Goal: Task Accomplishment & Management: Manage account settings

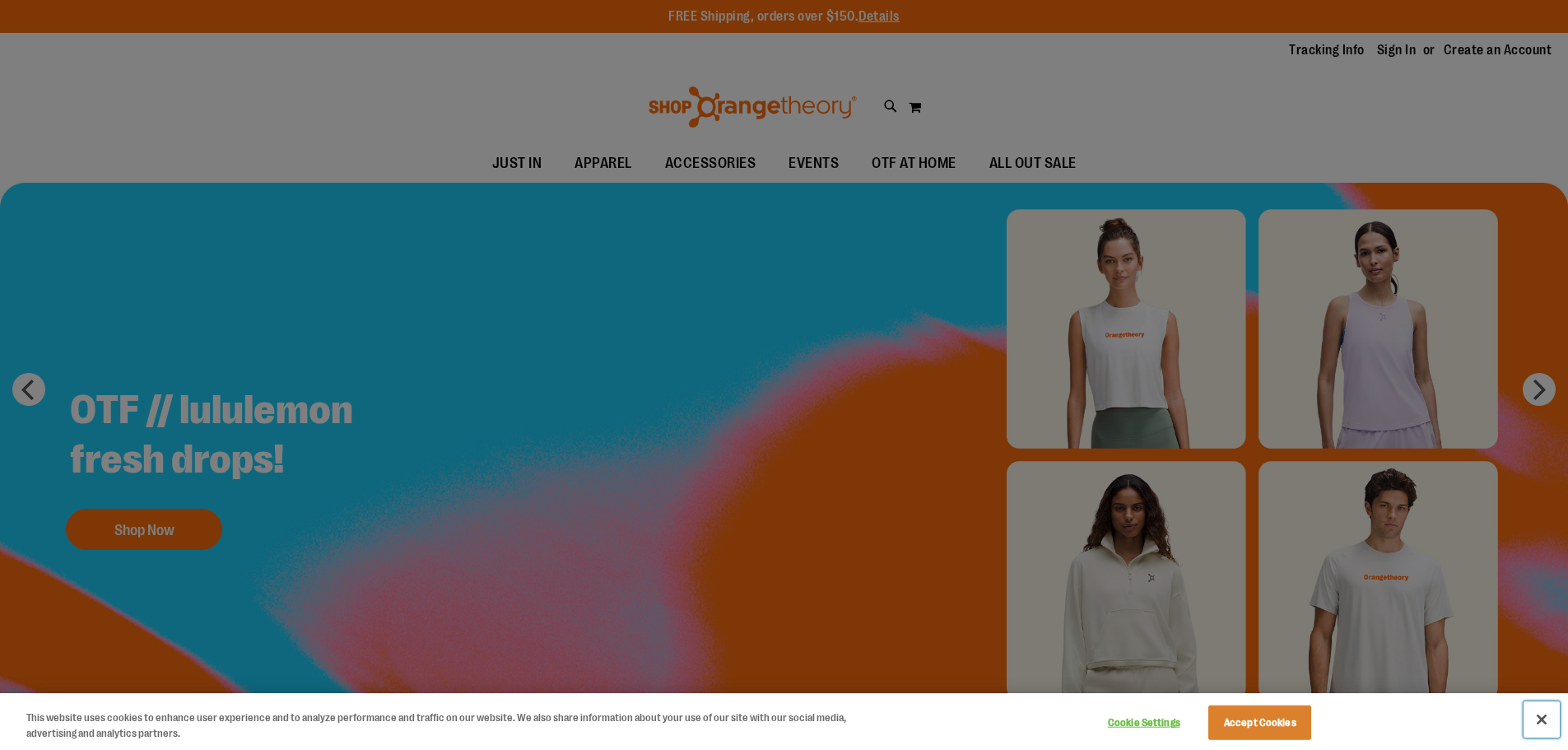
drag, startPoint x: 1542, startPoint y: 726, endPoint x: 1439, endPoint y: 477, distance: 269.5
click at [1542, 726] on button "Close" at bounding box center [1541, 719] width 37 height 37
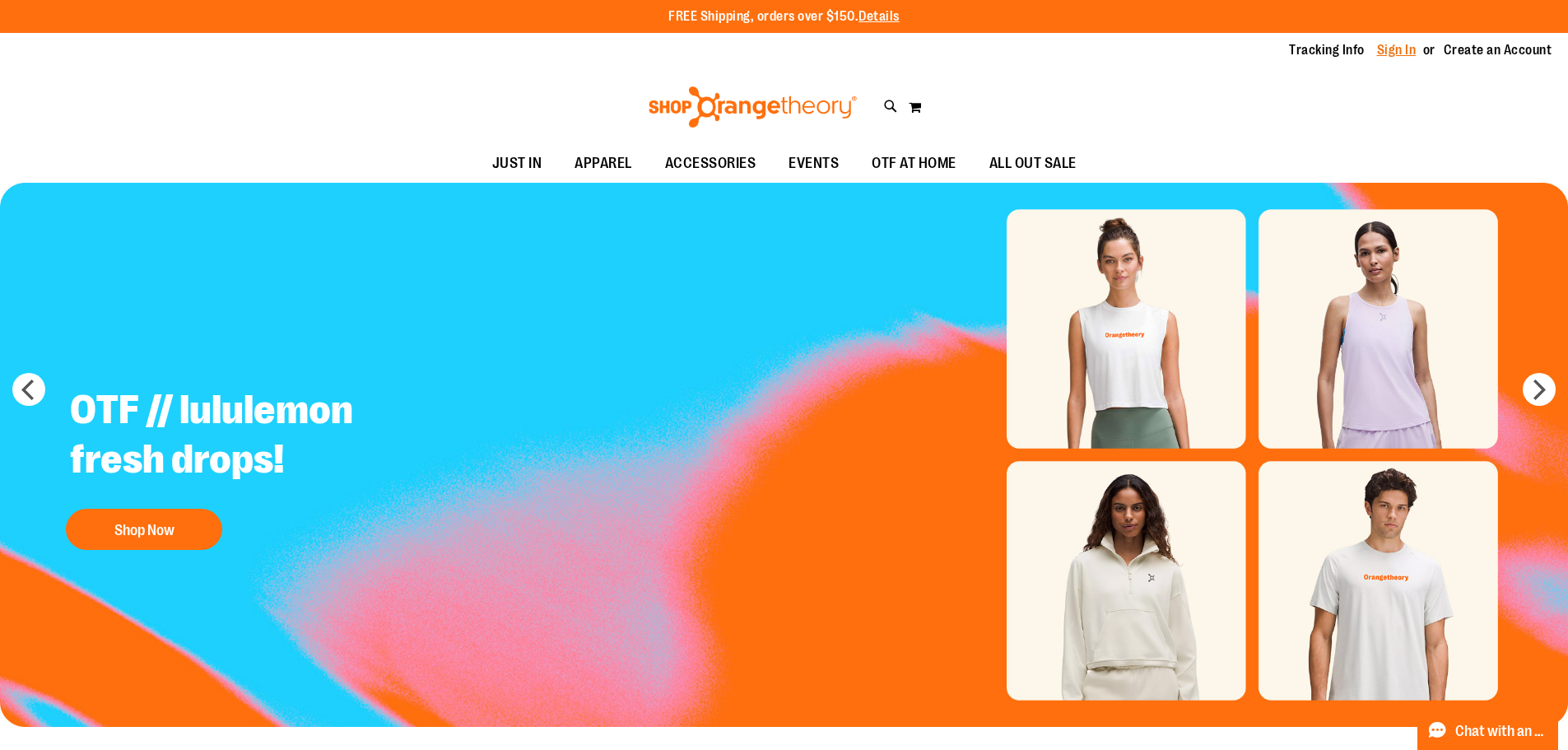
click at [1392, 51] on link "Sign In" at bounding box center [1397, 50] width 40 height 18
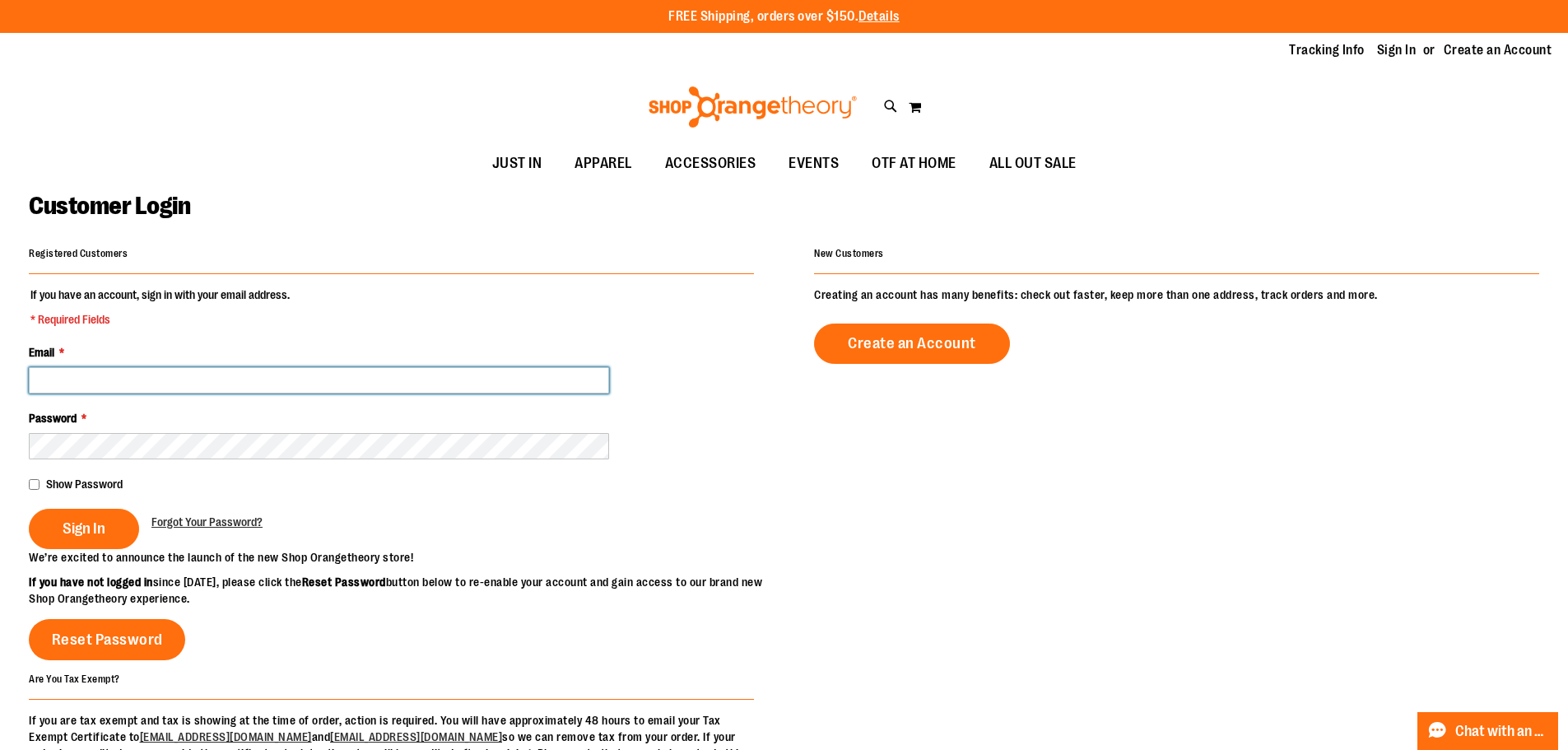
click at [125, 385] on input "Email *" at bounding box center [318, 380] width 580 height 27
drag, startPoint x: 92, startPoint y: 382, endPoint x: 146, endPoint y: 318, distance: 83.7
click at [92, 384] on input "Email *" at bounding box center [318, 380] width 580 height 27
